Goal: Task Accomplishment & Management: Manage account settings

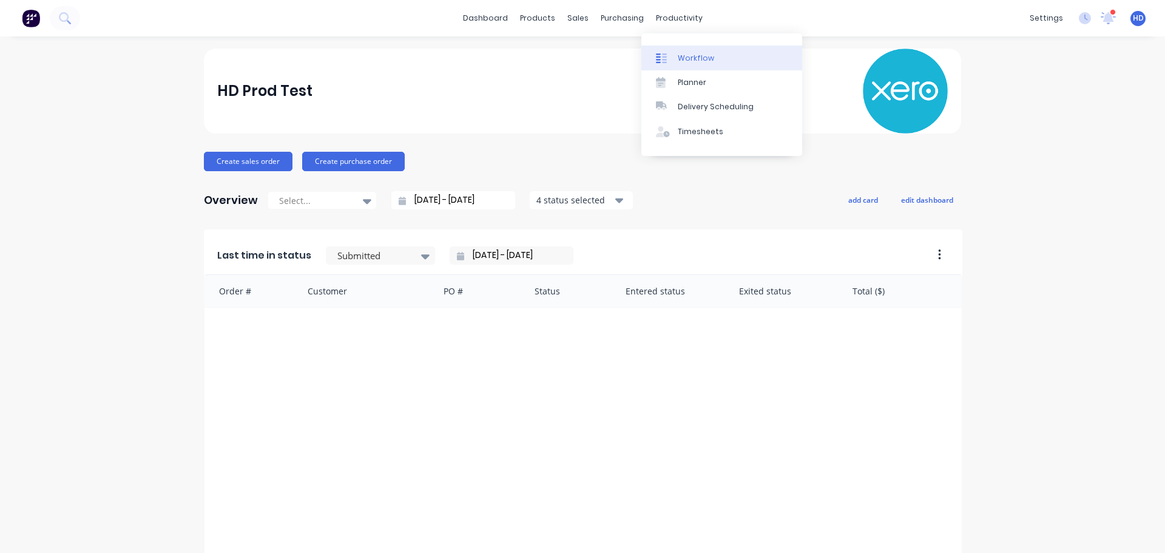
drag, startPoint x: 694, startPoint y: 54, endPoint x: 682, endPoint y: 56, distance: 12.3
click at [694, 54] on div "Workflow" at bounding box center [696, 58] width 36 height 11
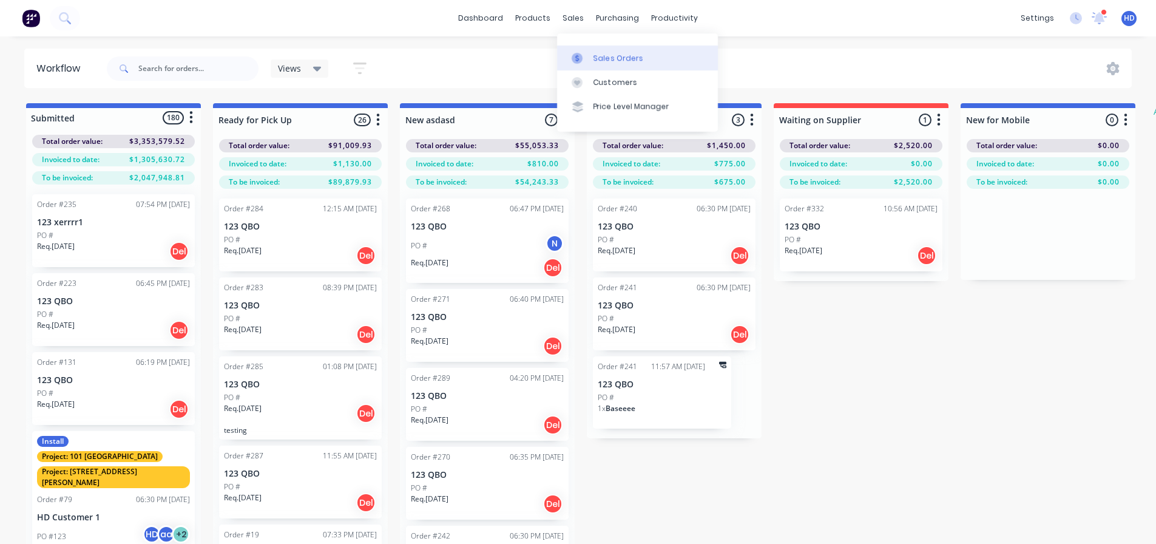
click at [615, 59] on div "Sales Orders" at bounding box center [619, 58] width 50 height 11
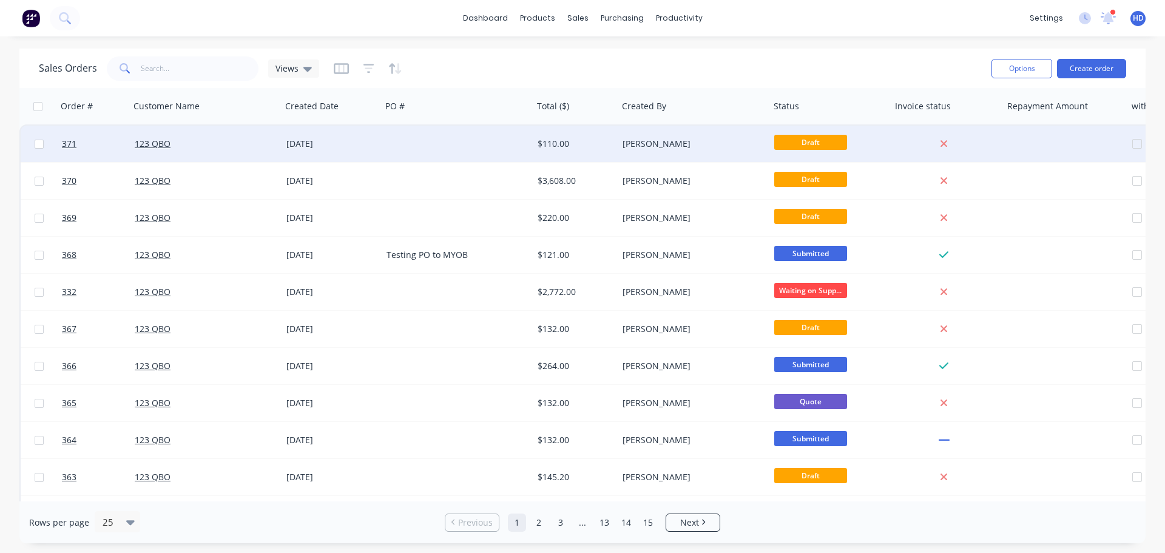
click at [350, 140] on div "[DATE]" at bounding box center [331, 144] width 90 height 12
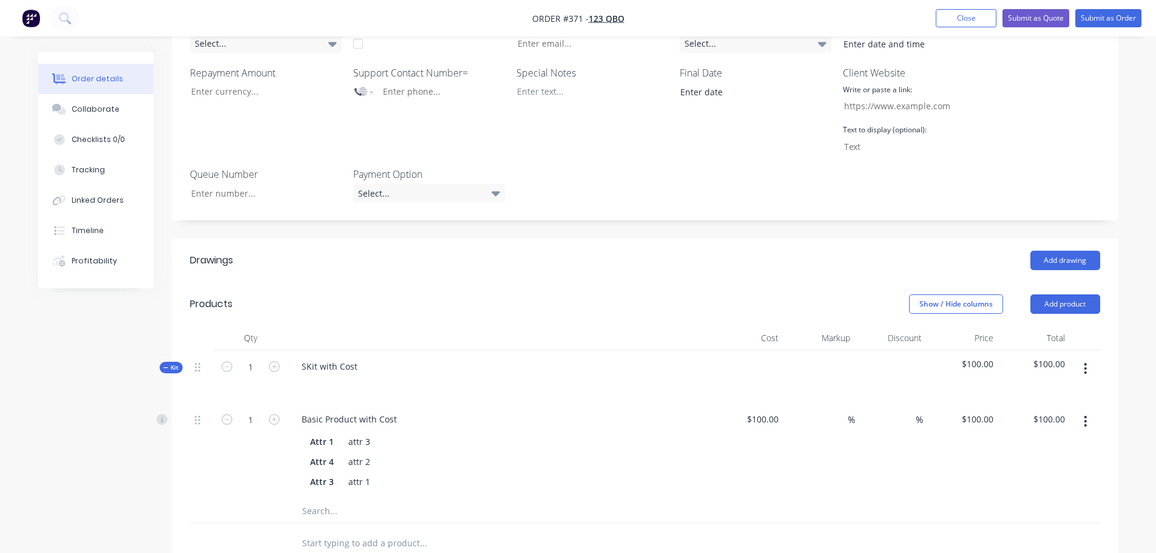
scroll to position [486, 0]
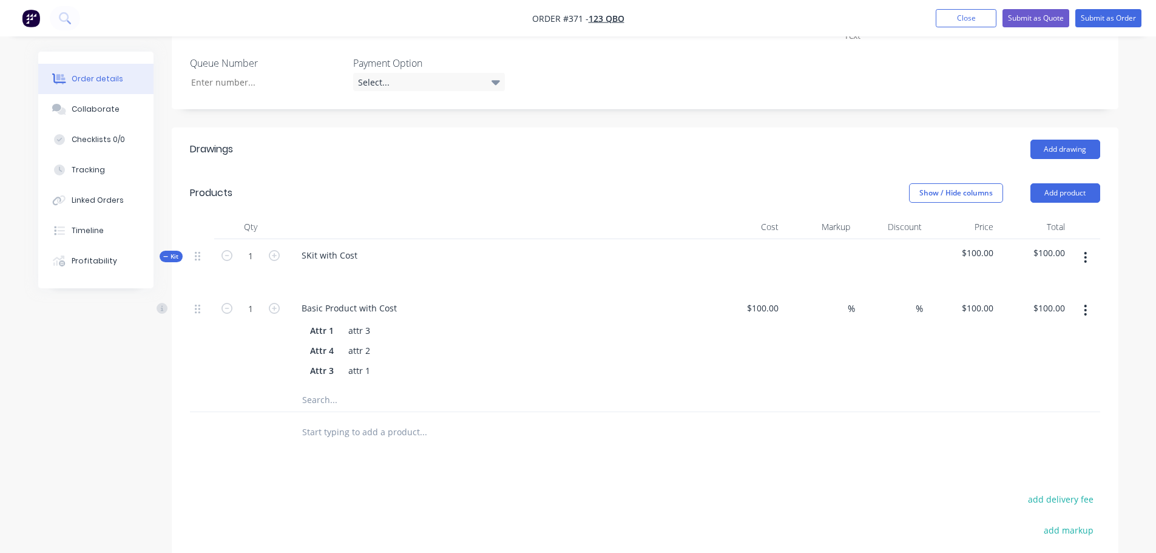
click at [1089, 246] on button "button" at bounding box center [1085, 257] width 29 height 22
click at [1020, 353] on div "Delete" at bounding box center [1042, 362] width 93 height 18
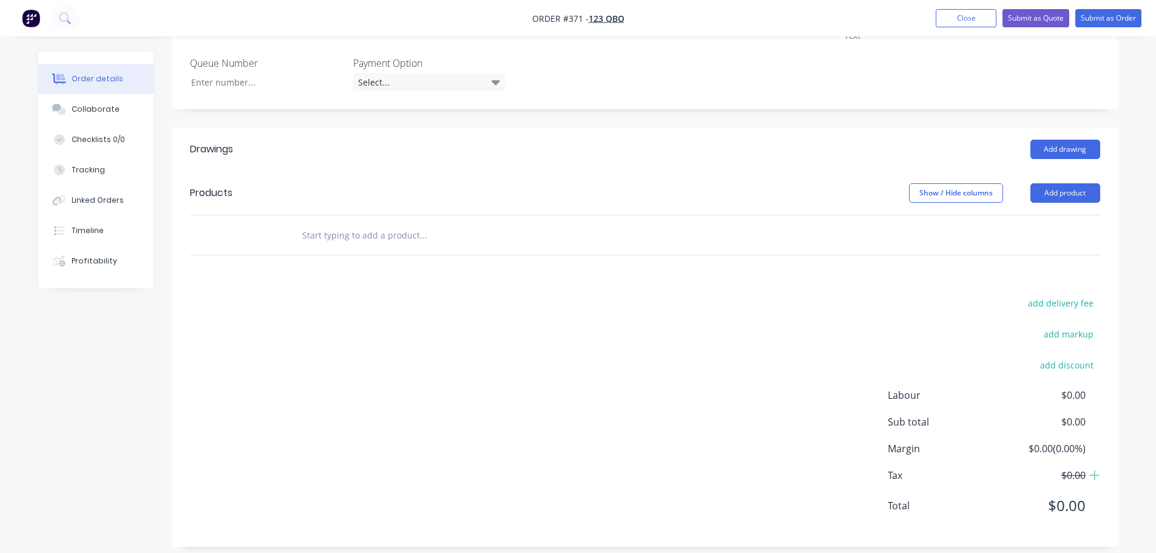
scroll to position [464, 0]
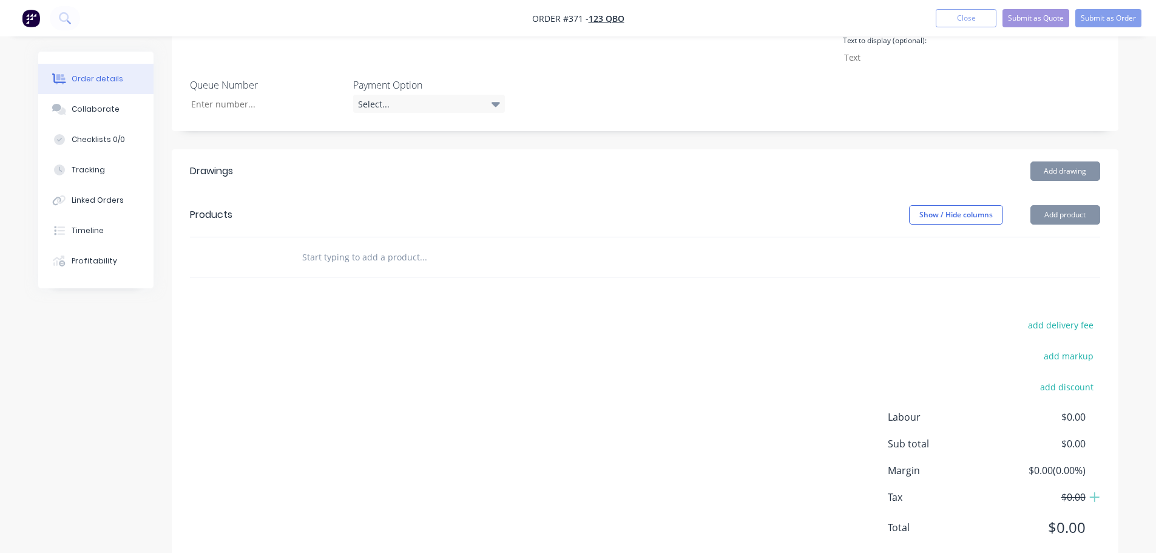
click at [1087, 205] on button "Add product" at bounding box center [1066, 214] width 70 height 19
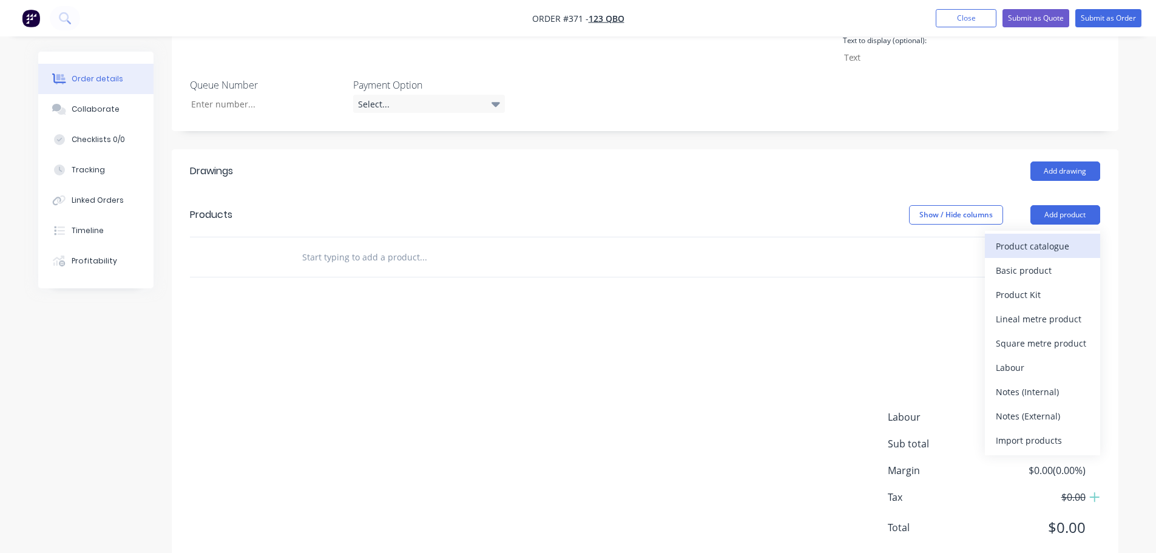
click at [1001, 237] on div "Product catalogue" at bounding box center [1042, 246] width 93 height 18
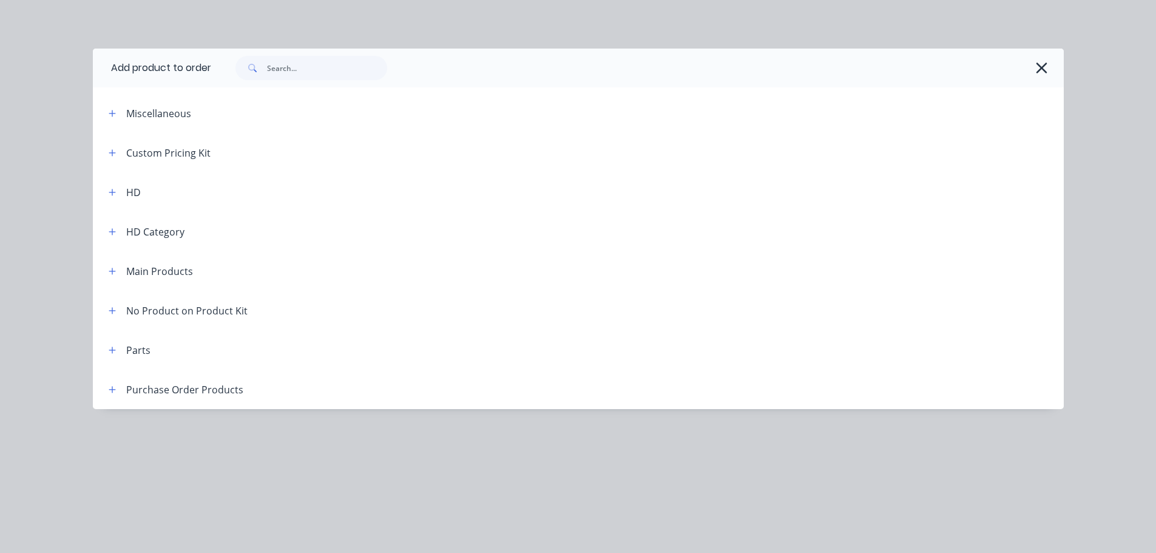
click at [113, 263] on header "Main Products" at bounding box center [578, 270] width 971 height 39
click at [117, 269] on button "button" at bounding box center [112, 270] width 15 height 15
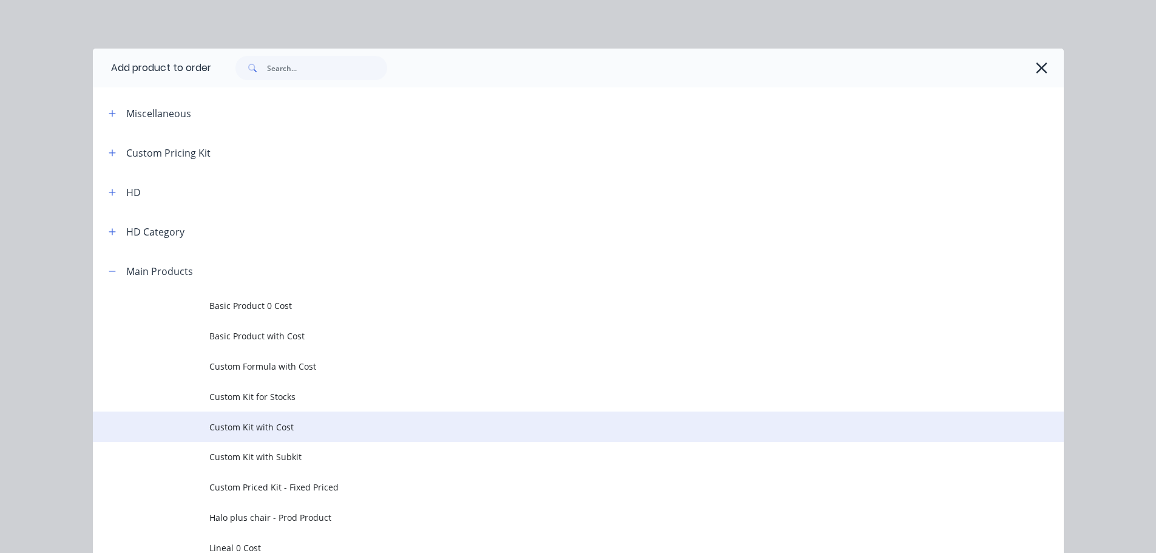
click at [271, 424] on span "Custom Kit with Cost" at bounding box center [550, 427] width 683 height 13
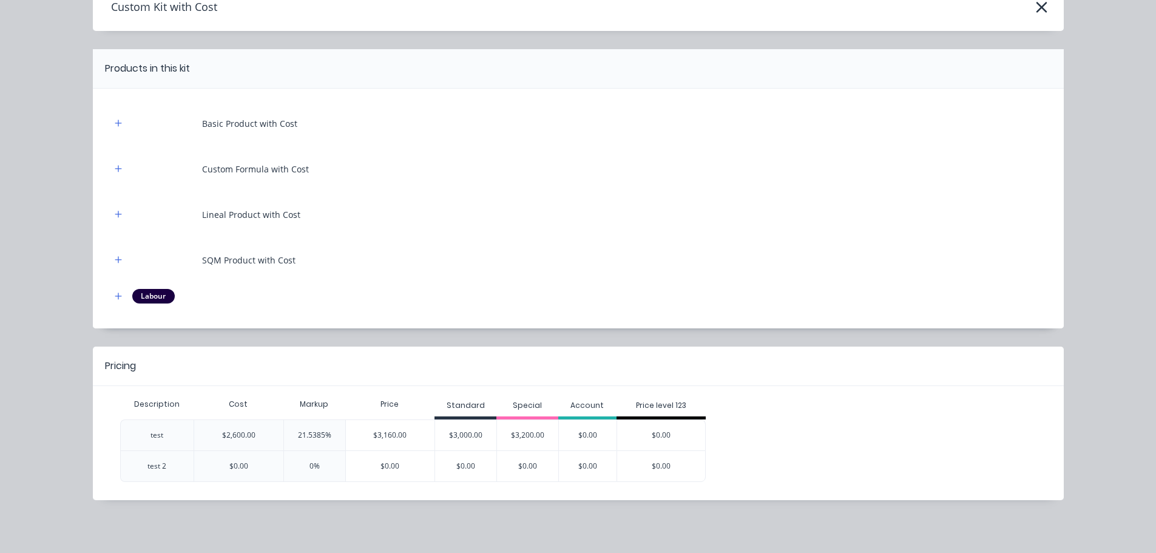
scroll to position [66, 0]
click at [459, 439] on div "$3,000.00" at bounding box center [465, 434] width 61 height 30
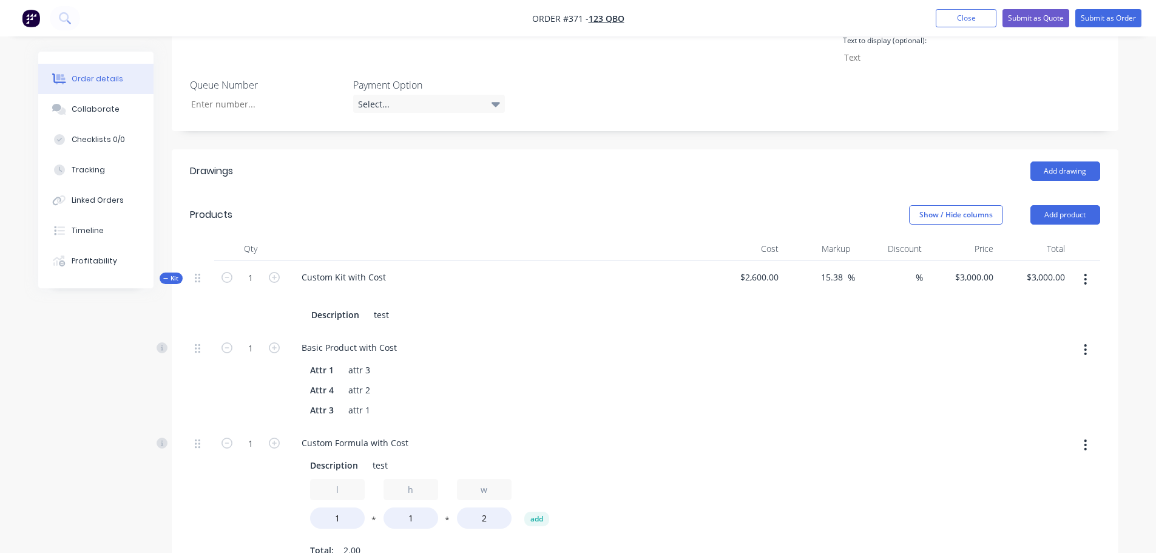
click at [1091, 268] on button "button" at bounding box center [1085, 279] width 29 height 22
click at [1019, 302] on div "Add product to kit" at bounding box center [1042, 311] width 93 height 18
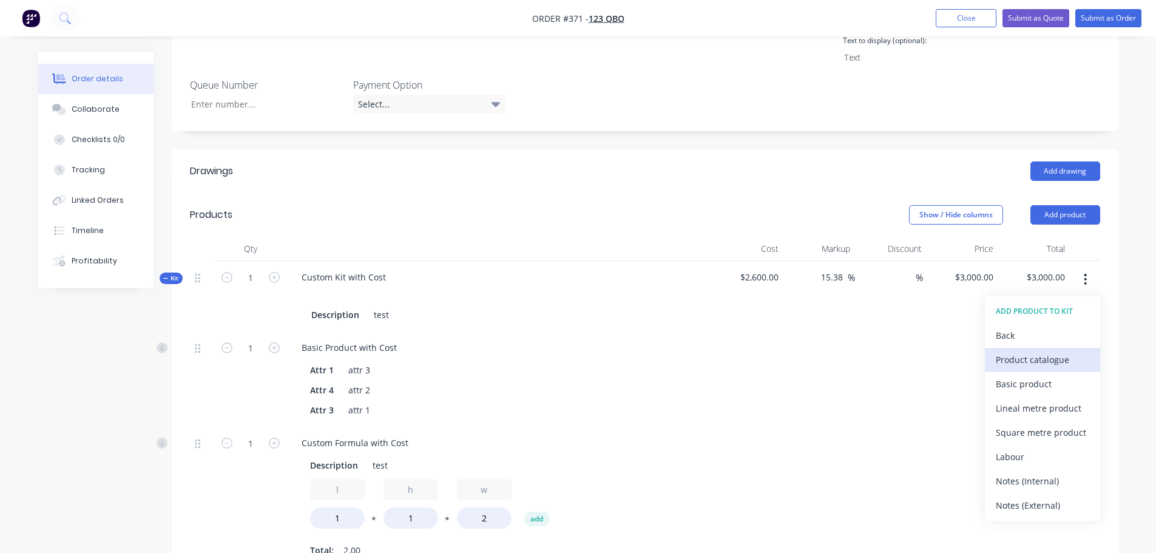
click at [1046, 351] on div "Product catalogue" at bounding box center [1042, 360] width 93 height 18
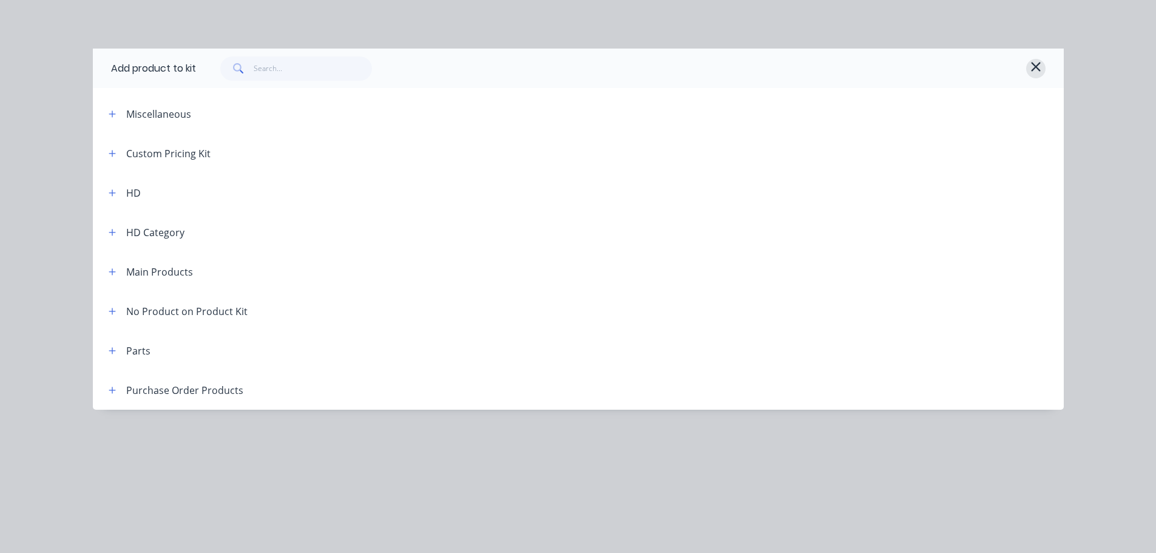
click at [1036, 67] on icon "button" at bounding box center [1035, 66] width 9 height 9
